Goal: Task Accomplishment & Management: Manage account settings

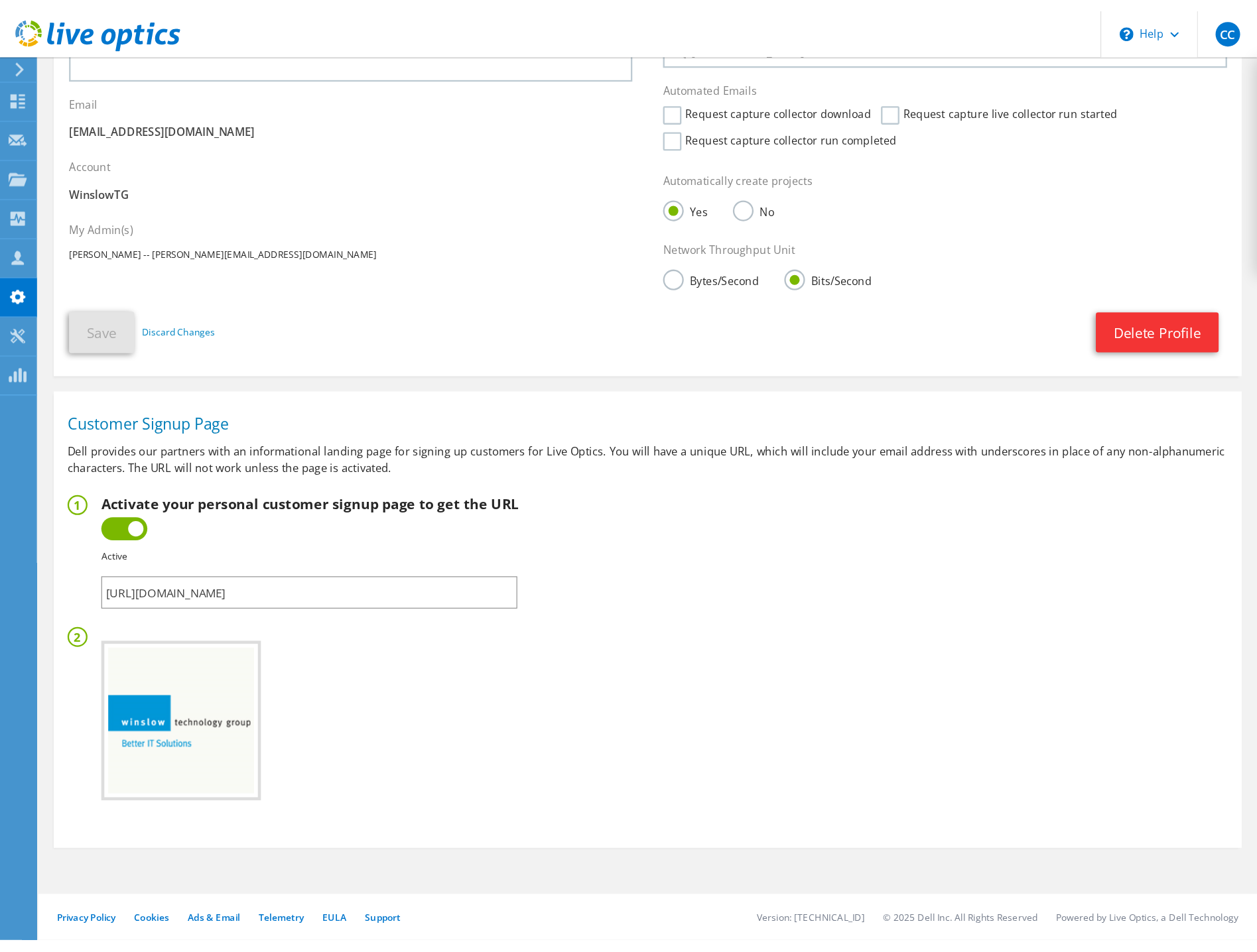
scroll to position [120, 0]
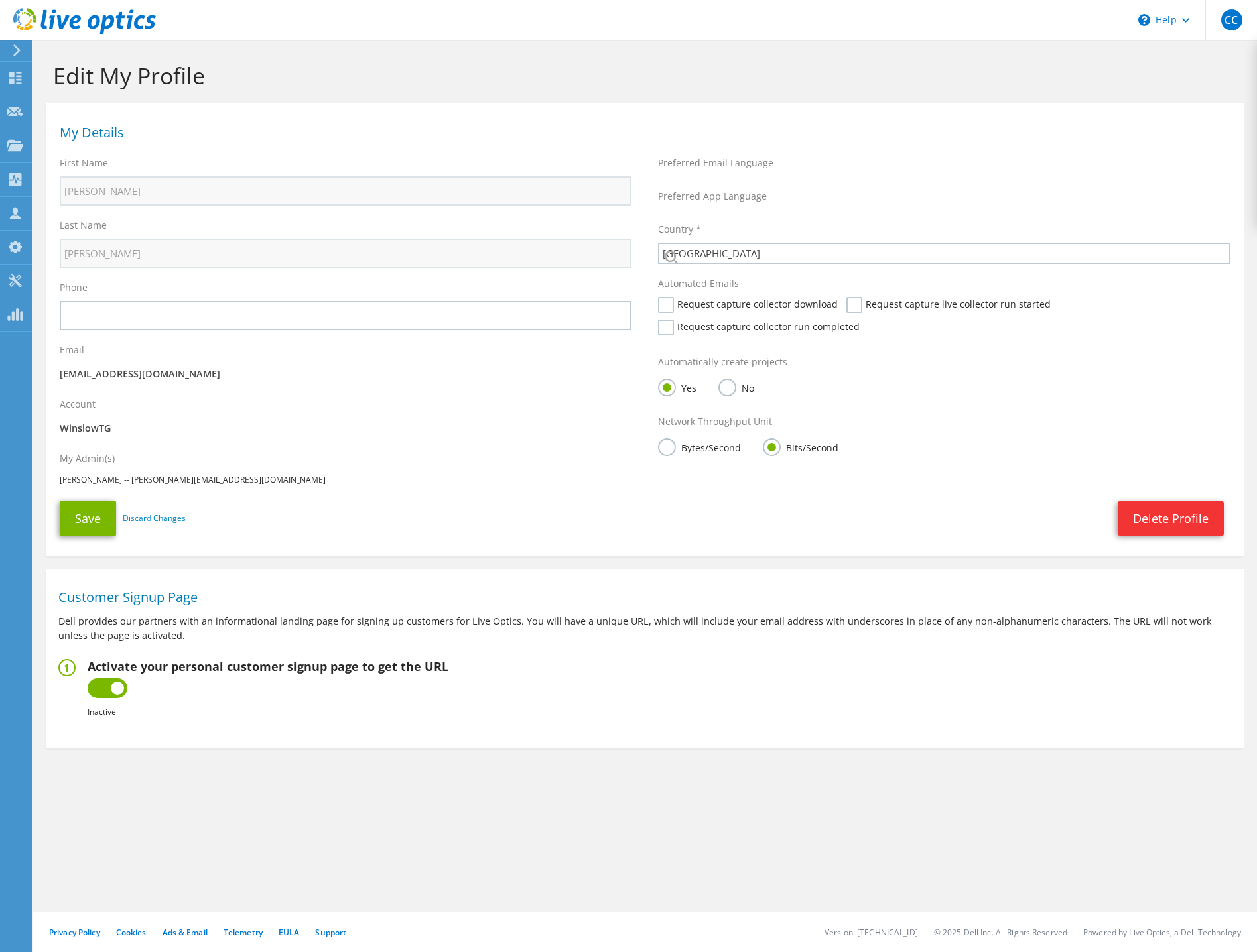
select select "224"
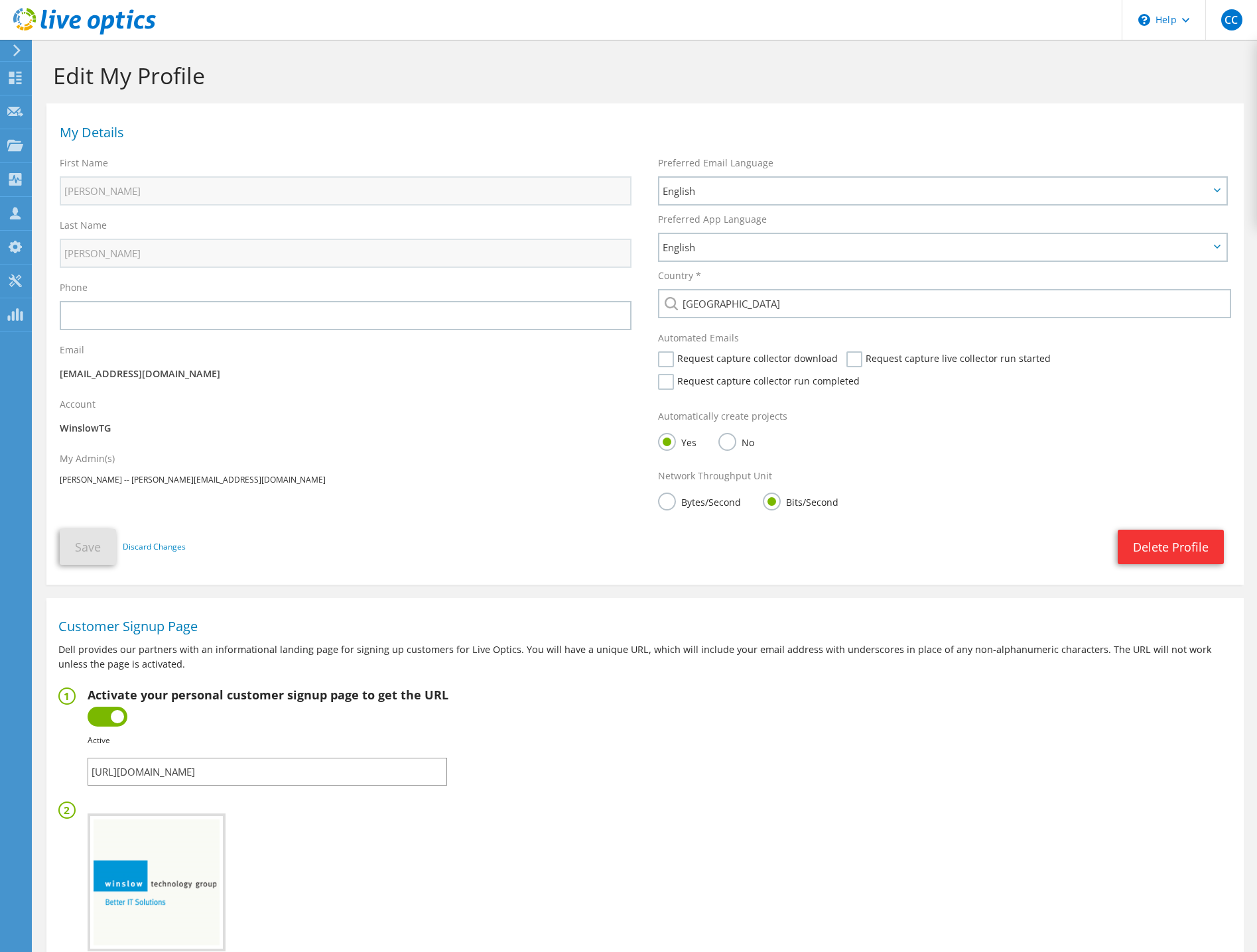
click at [13, 50] on icon at bounding box center [17, 50] width 10 height 12
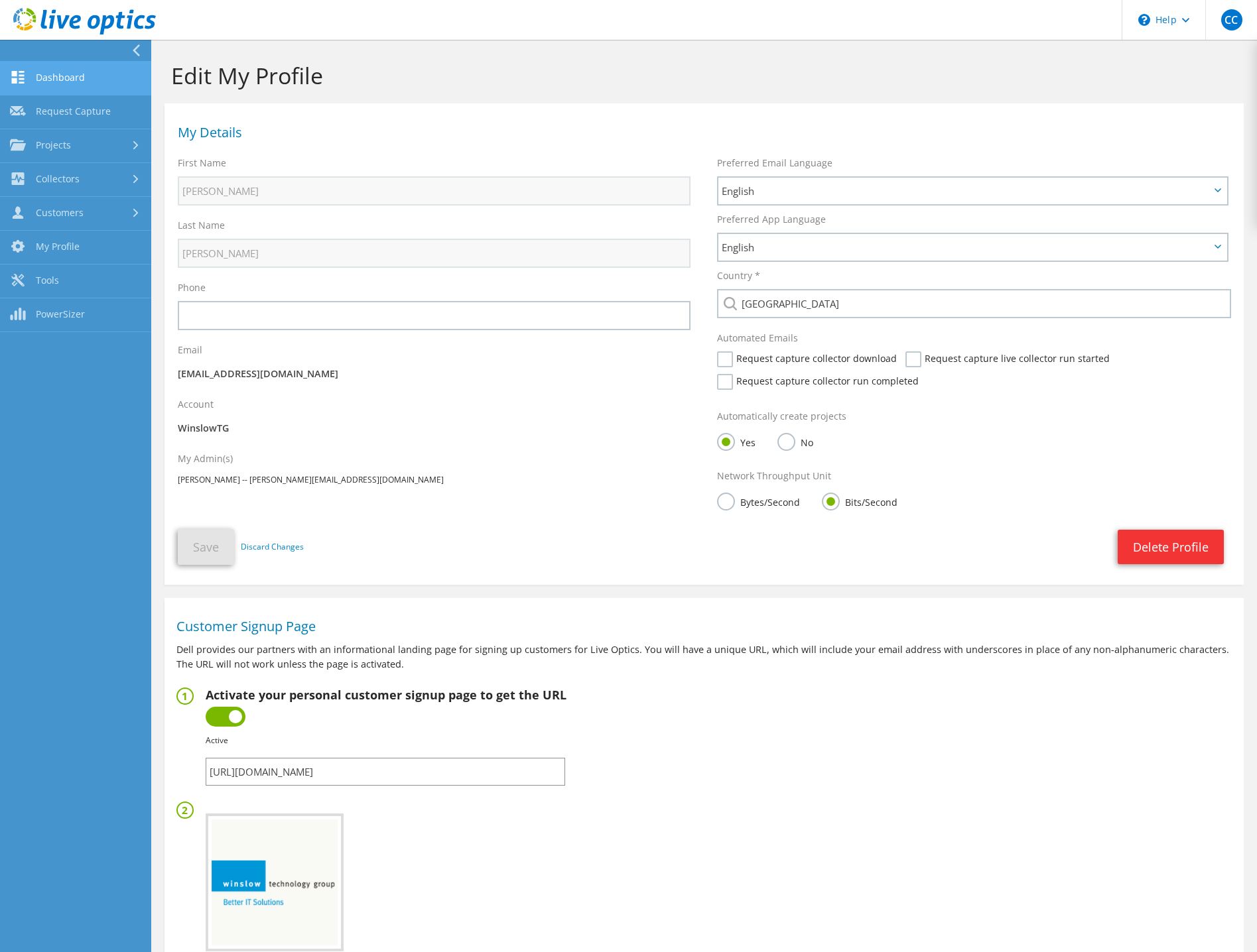
click at [65, 76] on link "Dashboard" at bounding box center [76, 78] width 151 height 34
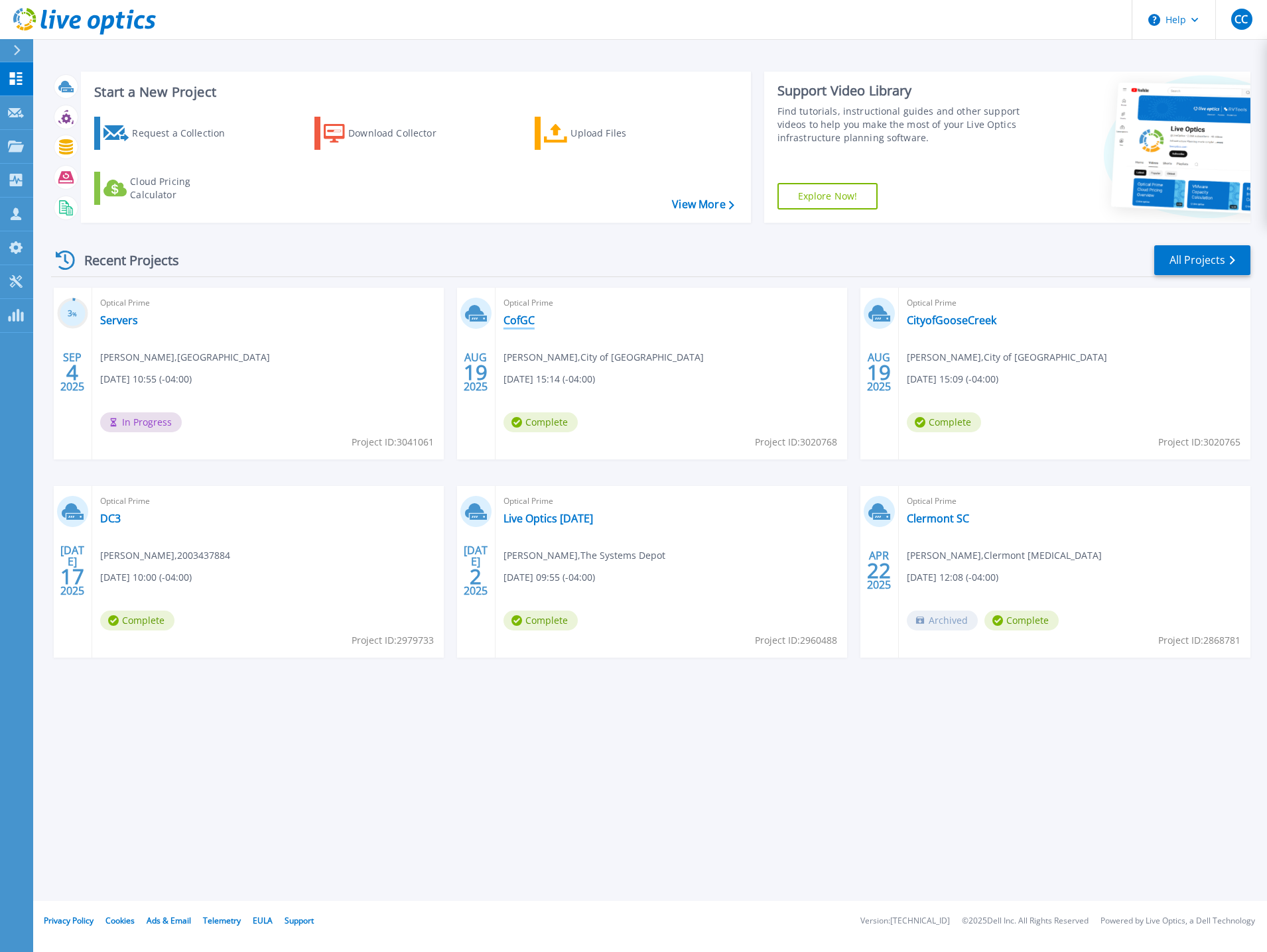
click at [519, 319] on link "CofGC" at bounding box center [518, 320] width 31 height 13
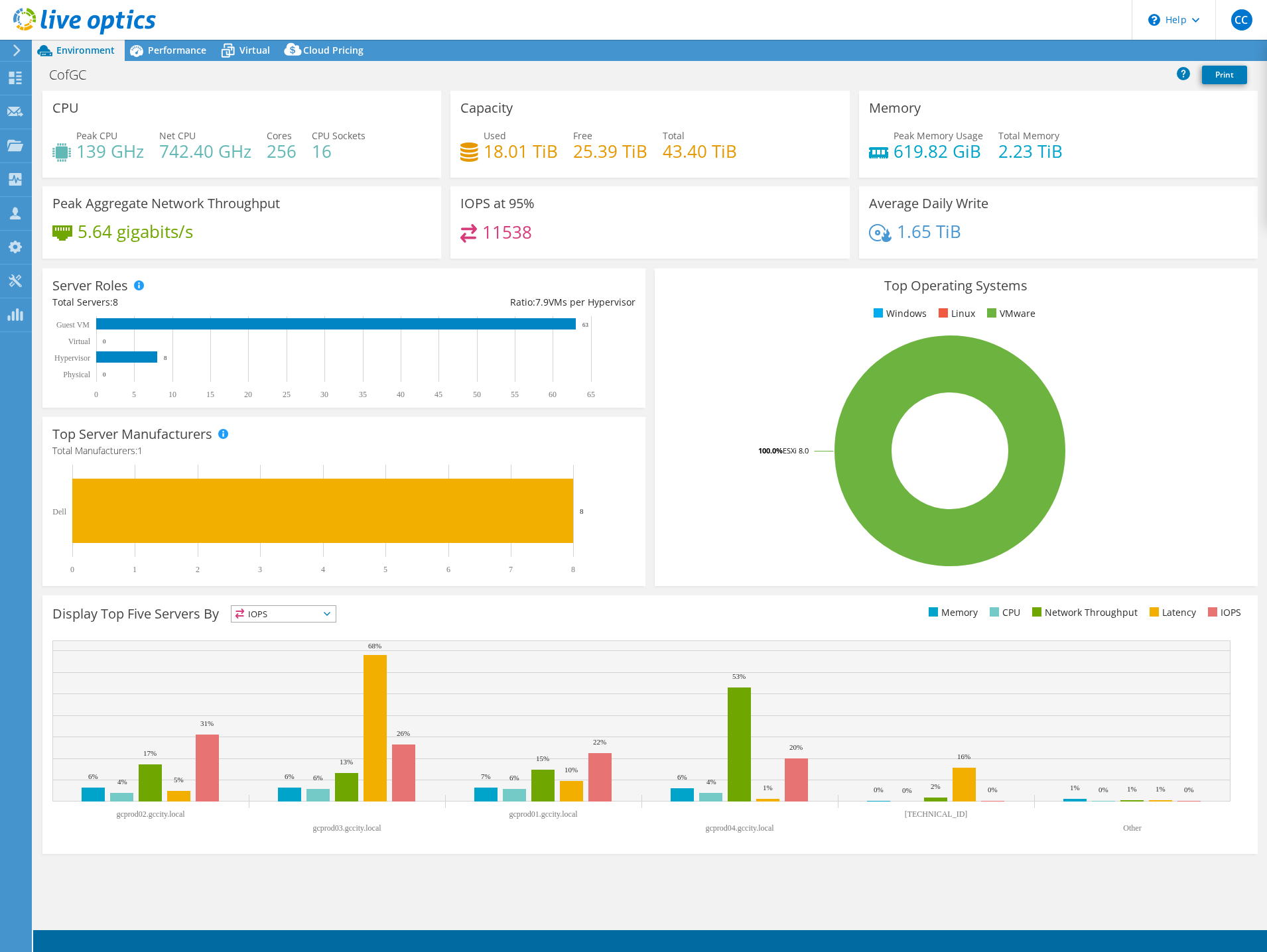
select select "USD"
click at [1154, 47] on link "Export" at bounding box center [1159, 50] width 62 height 21
click at [1065, 76] on div "CofGC Print" at bounding box center [650, 75] width 1234 height 24
click at [1065, 77] on div "CofGC Print" at bounding box center [650, 75] width 1234 height 24
click at [1038, 46] on link "Reports" at bounding box center [1043, 50] width 63 height 21
